Goal: Find specific fact: Find specific fact

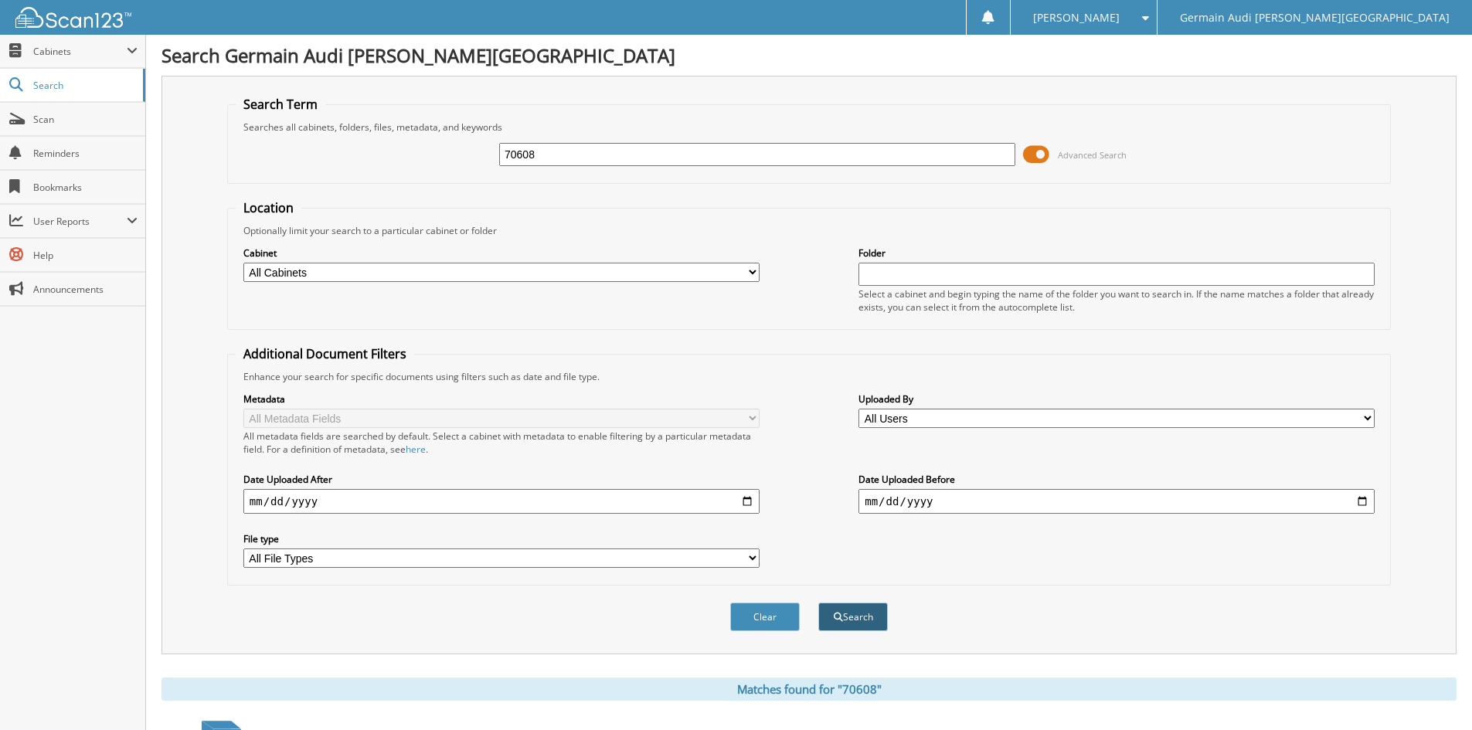
click at [860, 612] on button "Search" at bounding box center [853, 617] width 70 height 29
drag, startPoint x: 0, startPoint y: 0, endPoint x: 457, endPoint y: 148, distance: 480.5
click at [450, 158] on div "70608 Advanced Search" at bounding box center [809, 155] width 1146 height 42
type input "89148"
click at [846, 616] on button "Search" at bounding box center [853, 617] width 70 height 29
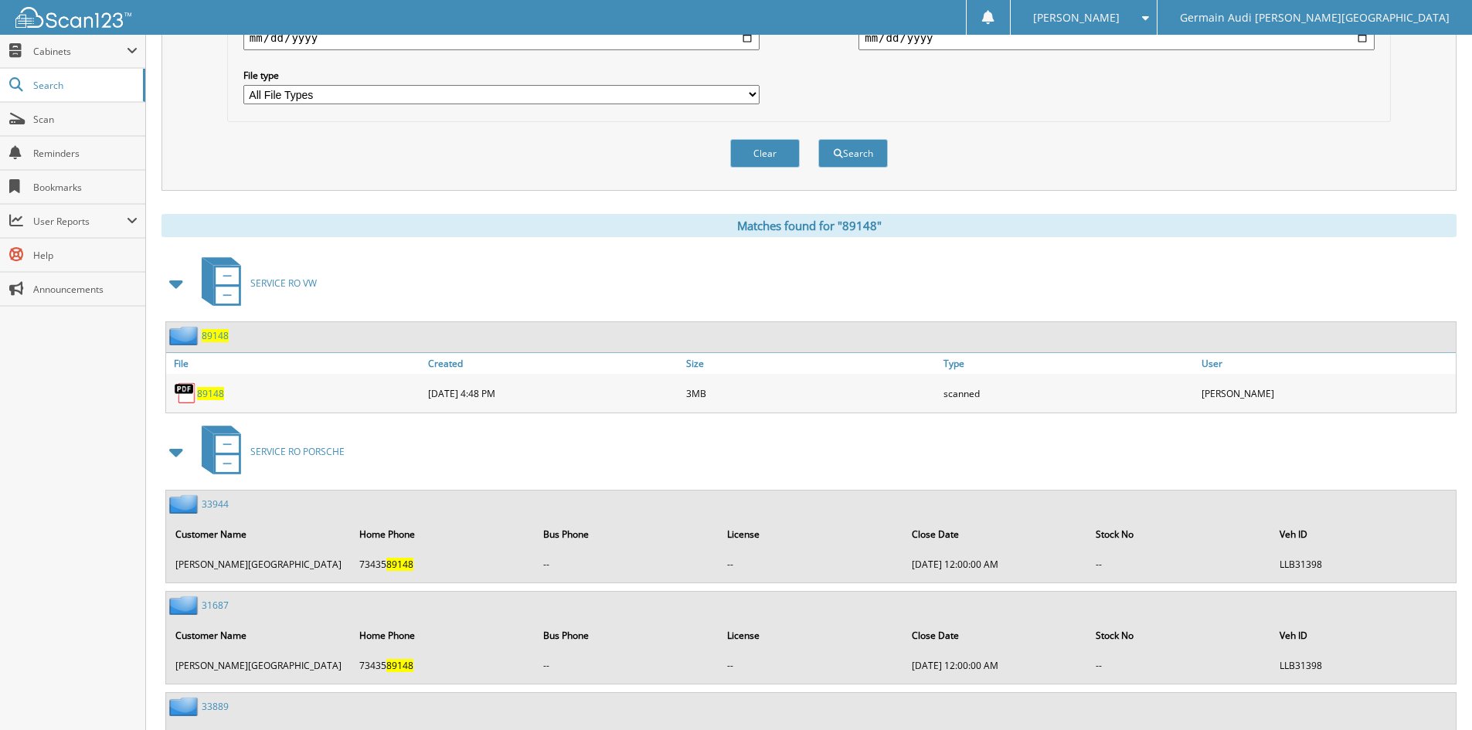
scroll to position [436, 0]
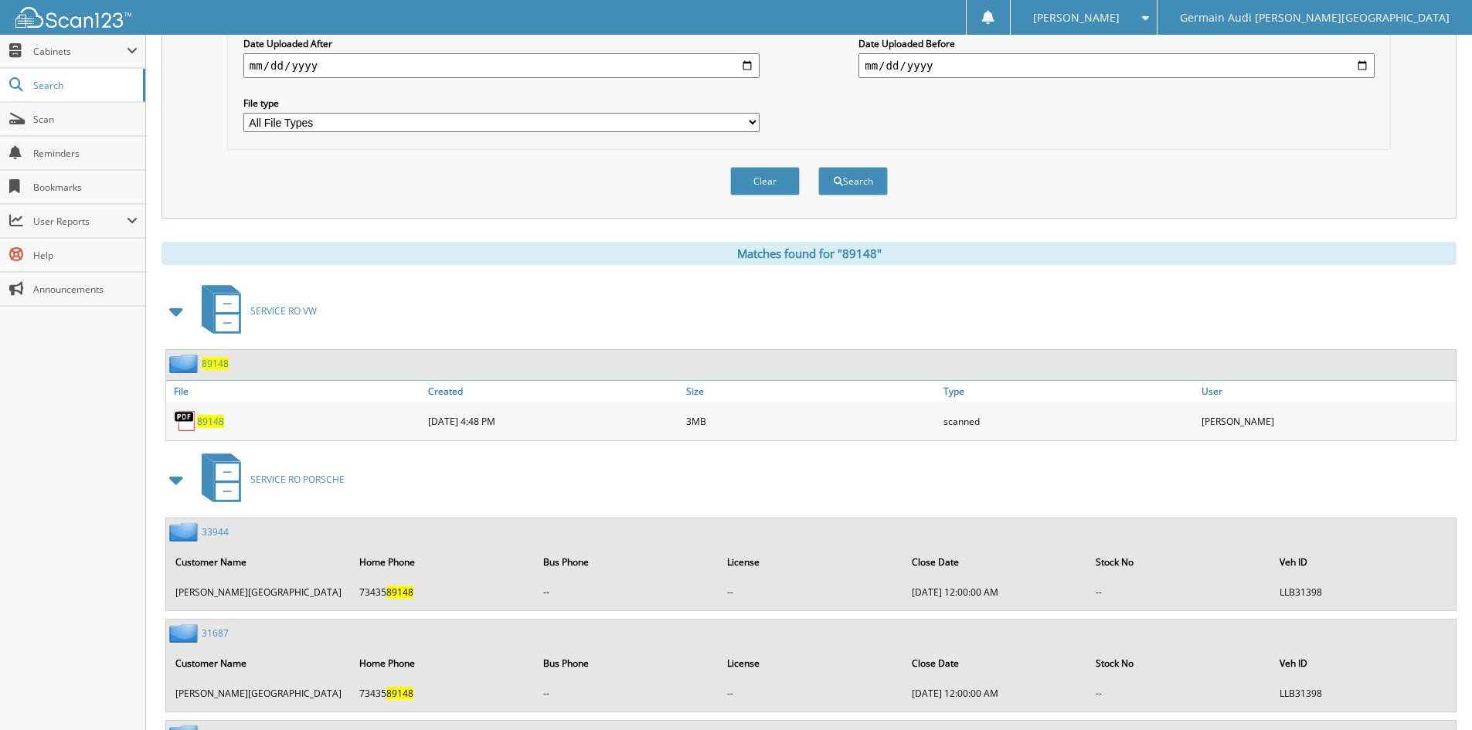
click at [208, 416] on span "89148" at bounding box center [210, 421] width 27 height 13
click at [798, 184] on button "Clear" at bounding box center [765, 181] width 70 height 29
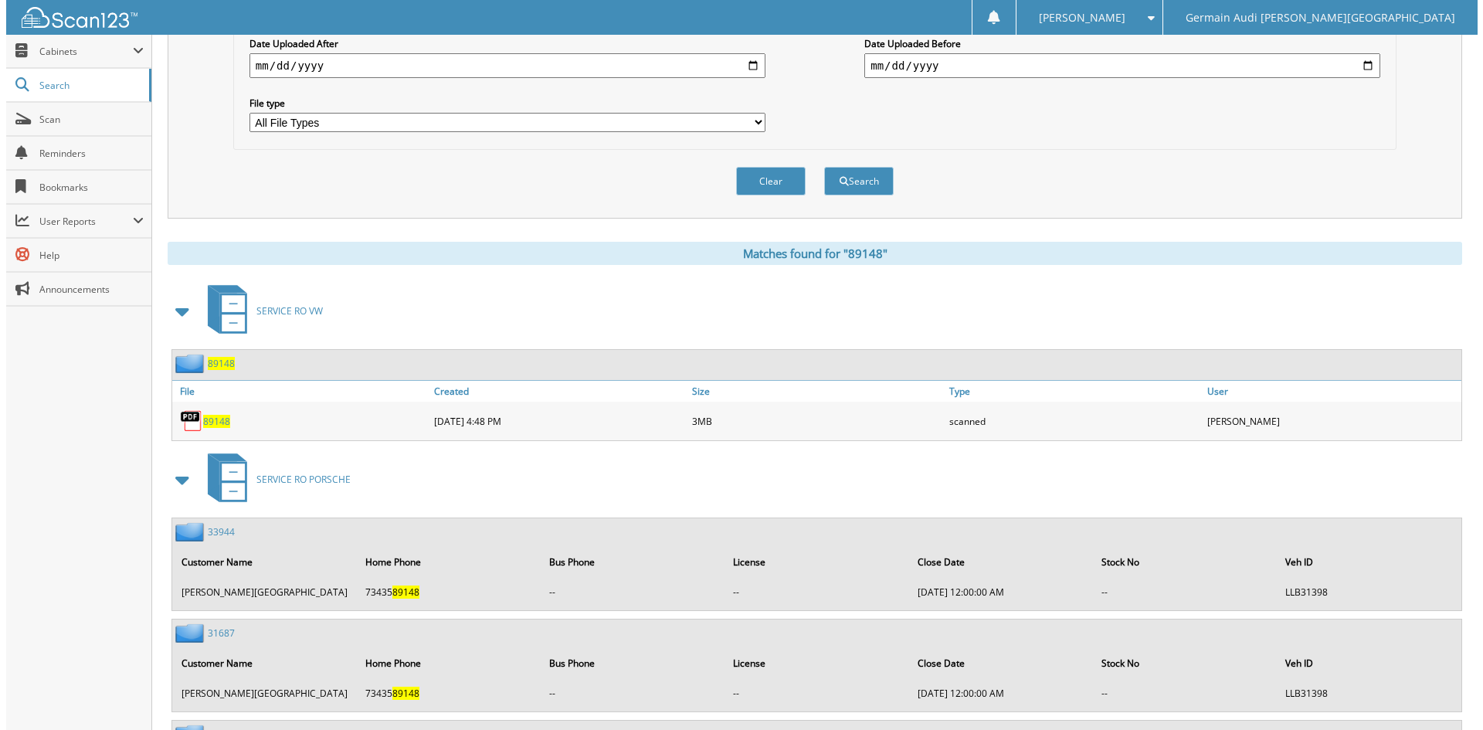
scroll to position [0, 0]
